Goal: Task Accomplishment & Management: Use online tool/utility

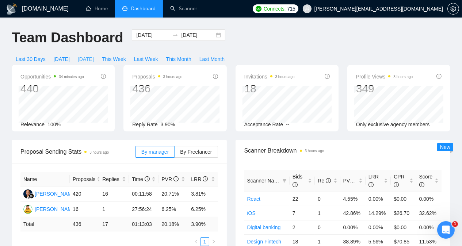
click at [94, 55] on span "[DATE]" at bounding box center [86, 59] width 16 height 8
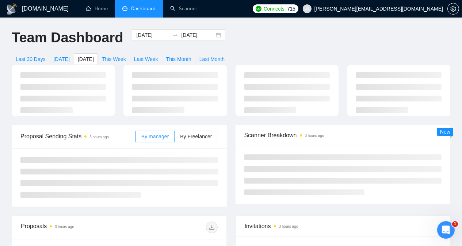
type input "[DATE]"
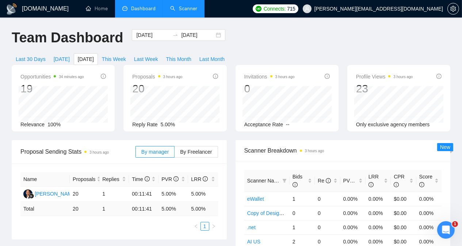
click at [186, 6] on link "Scanner" at bounding box center [183, 8] width 27 height 6
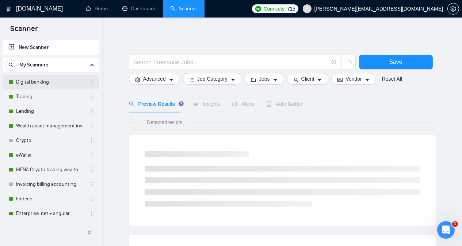
click at [63, 82] on link "Digital banking" at bounding box center [50, 82] width 69 height 15
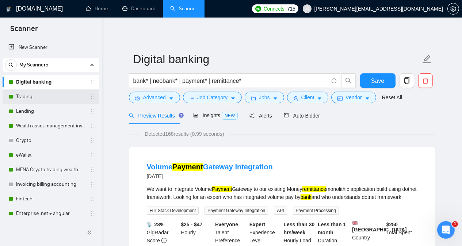
click at [42, 99] on link "Trading" at bounding box center [50, 96] width 69 height 15
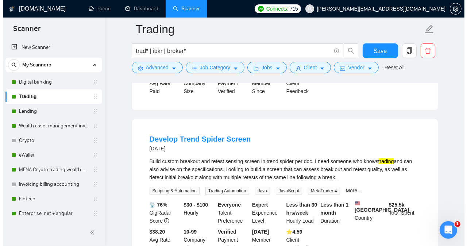
scroll to position [190, 0]
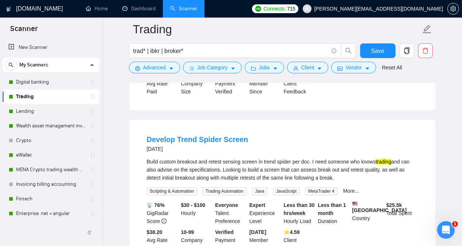
click at [283, 166] on div "Build custom breakout and retest sensing screen in trend spider per doc. I need…" at bounding box center [282, 170] width 271 height 24
copy div "spider"
click at [152, 70] on span "Advanced" at bounding box center [154, 68] width 23 height 8
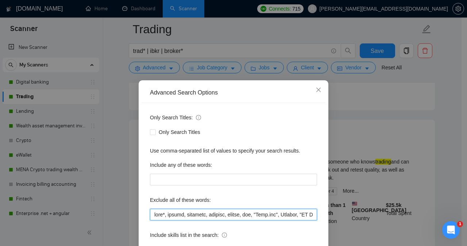
click at [151, 214] on input "text" at bounding box center [233, 215] width 167 height 12
paste input "spider"
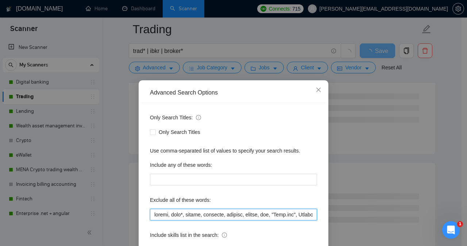
type input "spider, meta*, solana, telegram, discord, kucoin, bot, "[DOMAIN_NAME]", Chatbot…"
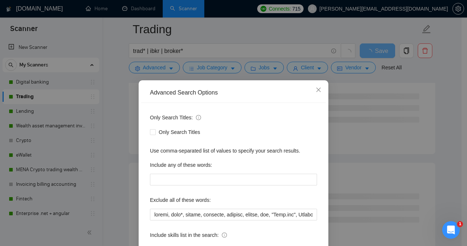
scroll to position [57, 0]
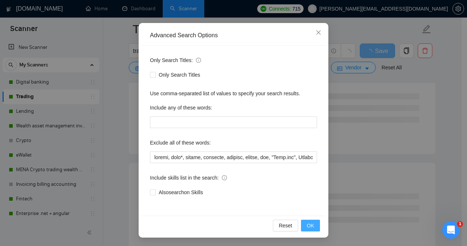
click at [307, 227] on span "OK" at bounding box center [310, 226] width 7 height 8
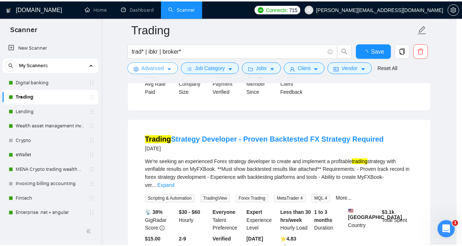
scroll to position [0, 0]
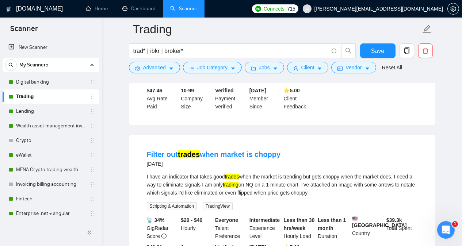
scroll to position [555, 0]
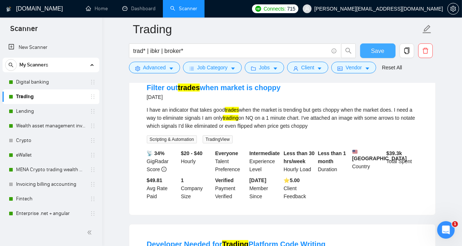
click at [321, 55] on span "Save" at bounding box center [377, 50] width 13 height 9
click at [49, 113] on link "Lending" at bounding box center [50, 111] width 69 height 15
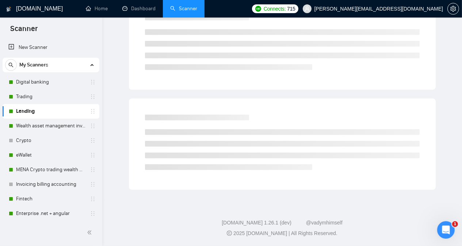
scroll to position [20, 0]
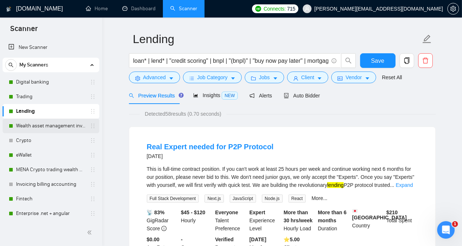
click at [37, 127] on link "Wealth asset management investment" at bounding box center [50, 126] width 69 height 15
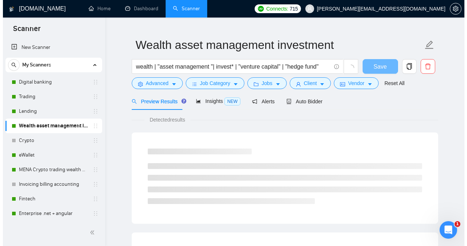
scroll to position [20, 0]
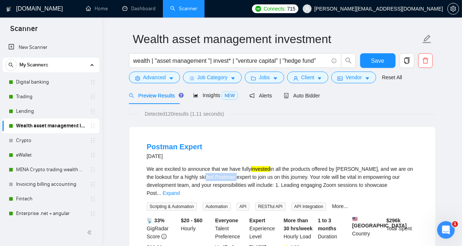
drag, startPoint x: 209, startPoint y: 177, endPoint x: 241, endPoint y: 176, distance: 32.5
click at [241, 176] on div "We are excited to announce that we have fully invested in all the products offe…" at bounding box center [282, 181] width 271 height 32
drag, startPoint x: 207, startPoint y: 177, endPoint x: 242, endPoint y: 174, distance: 34.4
click at [242, 174] on div "We are excited to announce that we have fully invested in all the products offe…" at bounding box center [282, 181] width 271 height 32
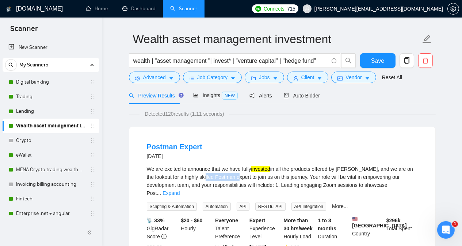
copy div "Postman expert"
click at [167, 74] on button "Advanced" at bounding box center [154, 78] width 51 height 12
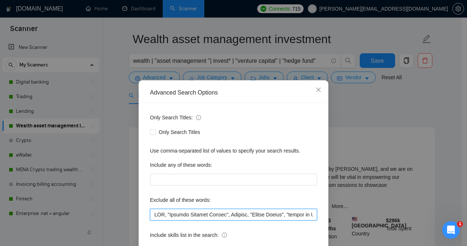
click at [151, 214] on input "text" at bounding box center [233, 215] width 167 height 12
paste input "Postman expert"
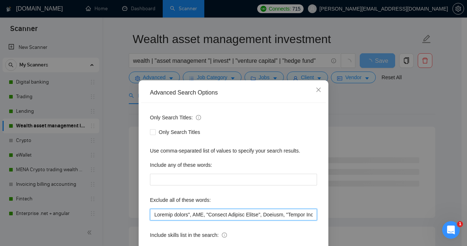
click at [152, 215] on input "text" at bounding box center [233, 215] width 167 height 12
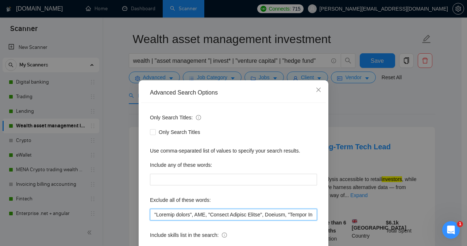
type input ""Postman expert", CRO, "Capital Raising Expert", Laravel, "Notion Expert", "exp…"
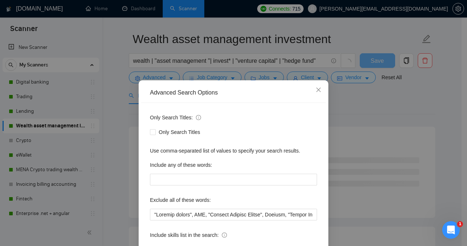
scroll to position [57, 0]
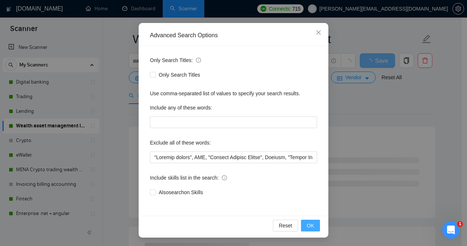
click at [307, 229] on span "OK" at bounding box center [310, 226] width 7 height 8
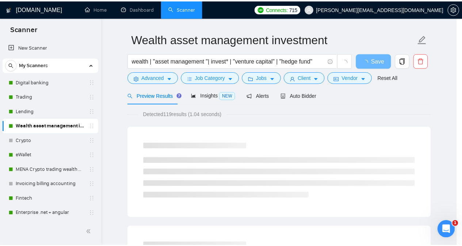
scroll to position [21, 0]
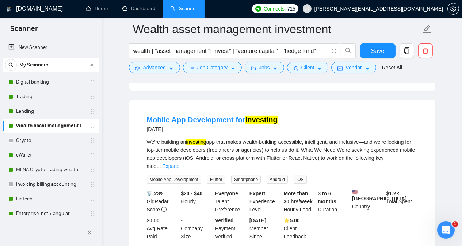
scroll to position [385, 0]
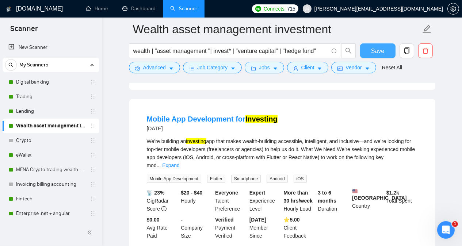
click at [321, 49] on button "Save" at bounding box center [377, 50] width 35 height 15
click at [42, 140] on link "Crypto" at bounding box center [50, 140] width 69 height 15
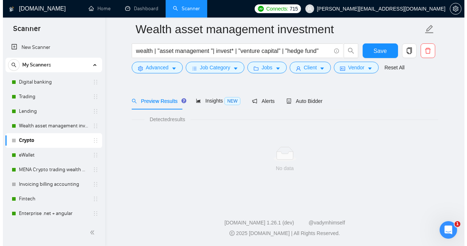
scroll to position [20, 0]
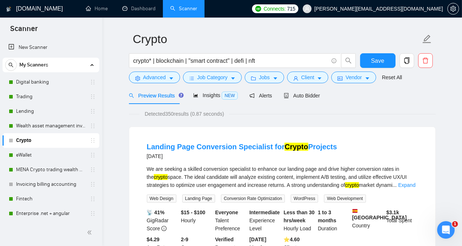
drag, startPoint x: 201, startPoint y: 169, endPoint x: 248, endPoint y: 168, distance: 46.4
click at [248, 168] on div "We are seeking a skilled conversion specialist to enhance our landing page and …" at bounding box center [282, 177] width 271 height 24
copy div "conversion specialist"
click at [321, 185] on link "Expand" at bounding box center [406, 185] width 17 height 6
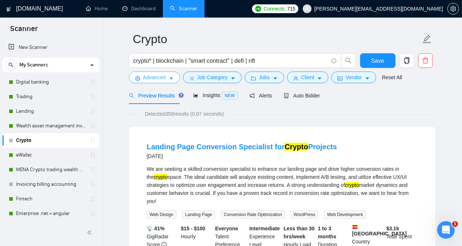
click at [157, 77] on span "Advanced" at bounding box center [154, 77] width 23 height 8
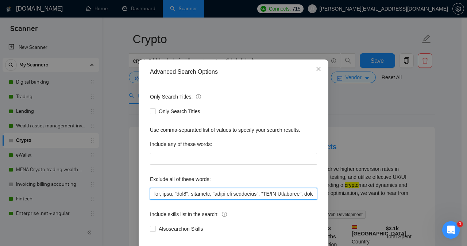
click at [151, 200] on input "text" at bounding box center [233, 194] width 167 height 12
paste input "conversion specialist"
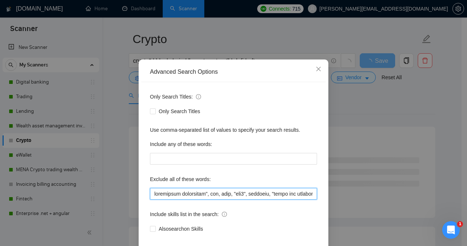
click at [151, 200] on input "text" at bounding box center [233, 194] width 167 height 12
type input ""loremipsum dolorsitam", con, adip, "eli0", seddoeiu, "tempo inc utlaboree", "D…"
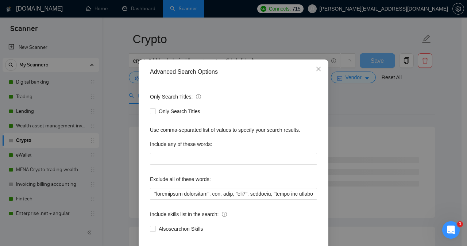
scroll to position [57, 0]
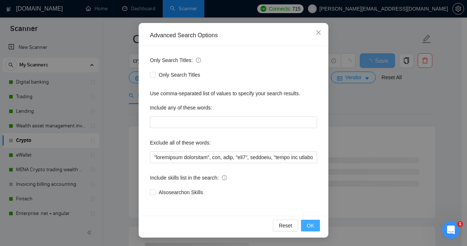
click at [304, 224] on button "OK" at bounding box center [310, 226] width 19 height 12
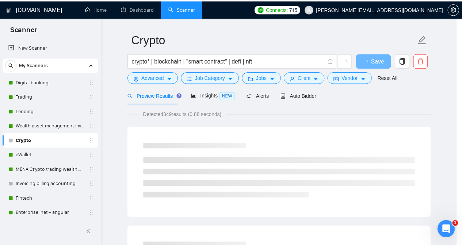
scroll to position [21, 0]
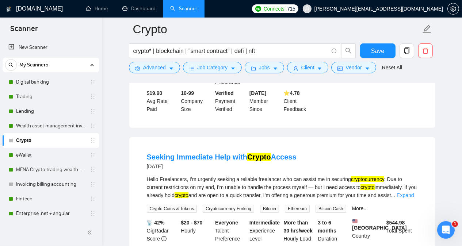
scroll to position [181, 0]
click at [321, 48] on span "Save" at bounding box center [377, 50] width 13 height 9
click at [47, 156] on link "eWallet" at bounding box center [50, 155] width 69 height 15
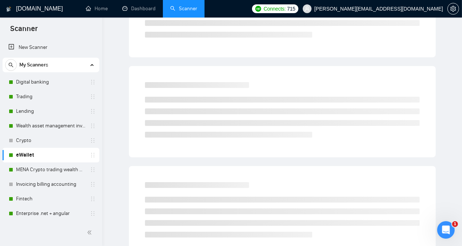
scroll to position [20, 0]
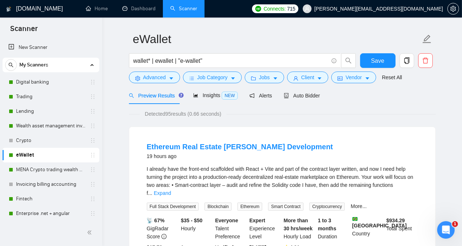
click at [321, 176] on div "I already have the front-end scaffolded with React + Vite and part of the contr…" at bounding box center [282, 181] width 271 height 32
copy div "Ethereum"
click at [171, 190] on link "Expand" at bounding box center [162, 193] width 17 height 6
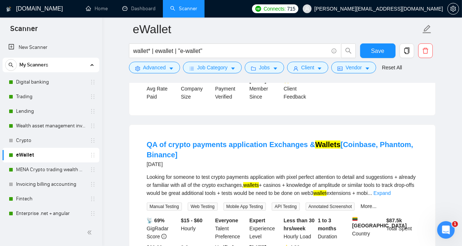
scroll to position [268, 0]
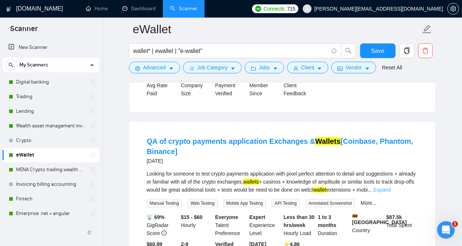
click at [321, 189] on link "Expand" at bounding box center [381, 190] width 17 height 6
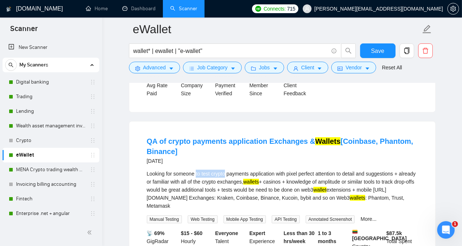
drag, startPoint x: 196, startPoint y: 172, endPoint x: 226, endPoint y: 170, distance: 29.3
click at [226, 170] on div "Looking for someone to test crypto payments application with pixel perfect atte…" at bounding box center [282, 190] width 271 height 40
copy div "to test crypto"
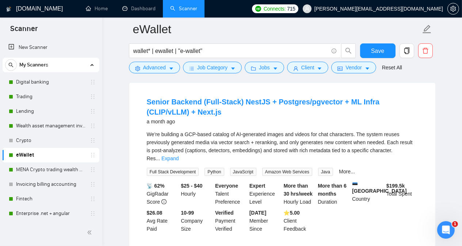
scroll to position [648, 0]
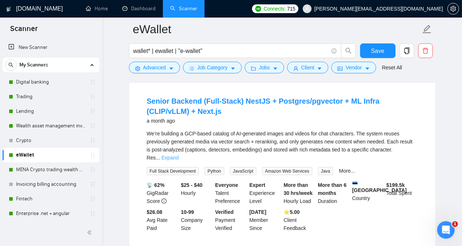
click at [178, 155] on link "Expand" at bounding box center [169, 158] width 17 height 6
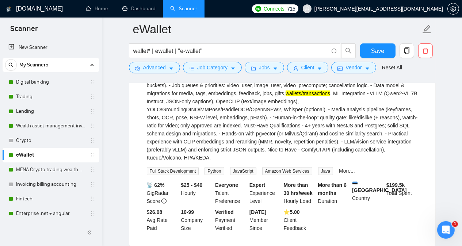
scroll to position [750, 0]
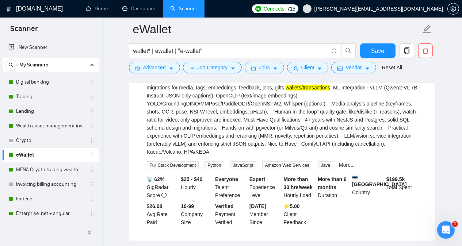
click at [321, 131] on main "eWallet wallet* | ewallet | "e-wallet" Save Advanced Job Category Jobs Client V…" at bounding box center [282, 242] width 336 height 1927
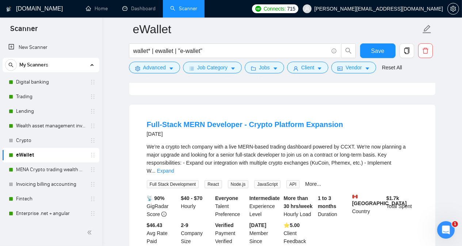
scroll to position [896, 0]
click at [174, 168] on link "Expand" at bounding box center [165, 171] width 17 height 6
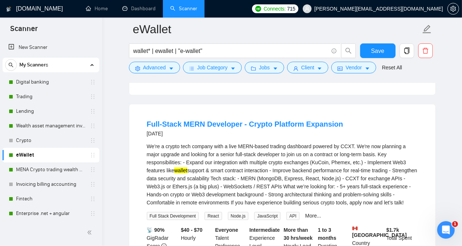
click at [321, 166] on main "eWallet wallet* | ewallet | "e-wallet" Save Advanced Job Category Jobs Client V…" at bounding box center [282, 112] width 336 height 1959
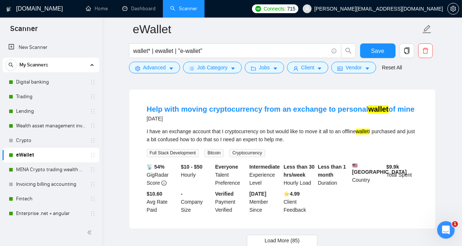
scroll to position [1743, 0]
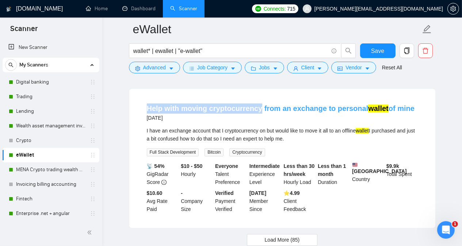
drag, startPoint x: 142, startPoint y: 110, endPoint x: 257, endPoint y: 110, distance: 114.6
click at [257, 110] on li "Help with moving cryptocurrency from an exchange to personal wallet of mine [DA…" at bounding box center [282, 158] width 288 height 122
copy link "Help with moving cryptocurrency"
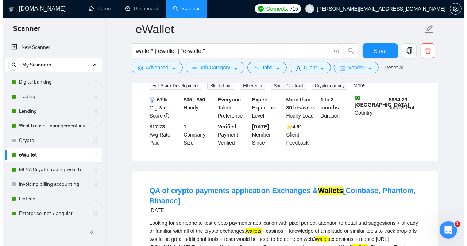
scroll to position [0, 0]
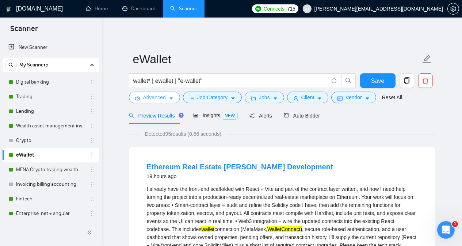
click at [153, 96] on span "Advanced" at bounding box center [154, 97] width 23 height 8
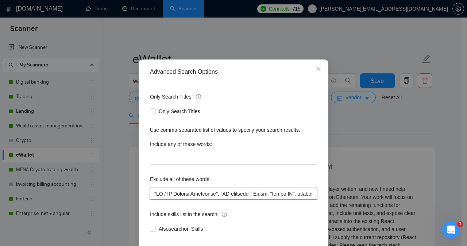
click at [152, 200] on input "text" at bounding box center [233, 194] width 167 height 12
paste input "Ethereum, [PERSON_NAME], to test crypto, ml,"
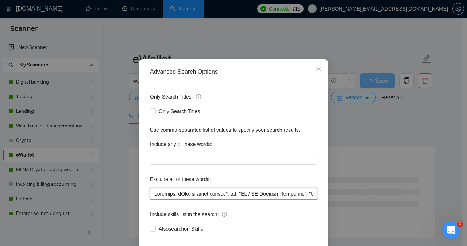
click at [190, 200] on input "text" at bounding box center [233, 194] width 167 height 12
type input "Ethereum, [PERSON_NAME], "to test crypto", ml, "UX / UI Product Designers", "EV…"
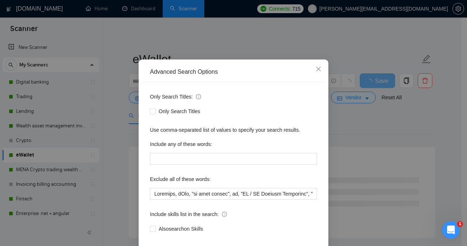
scroll to position [57, 0]
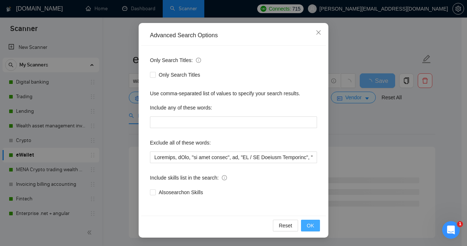
click at [307, 224] on span "OK" at bounding box center [310, 226] width 7 height 8
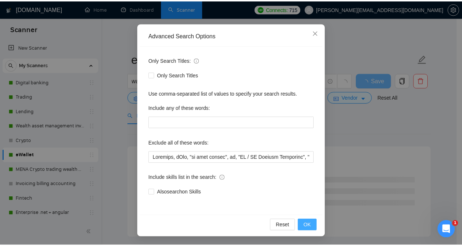
scroll to position [21, 0]
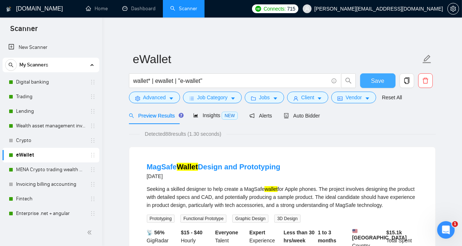
click at [321, 80] on button "Save" at bounding box center [377, 80] width 35 height 15
